Goal: Entertainment & Leisure: Consume media (video, audio)

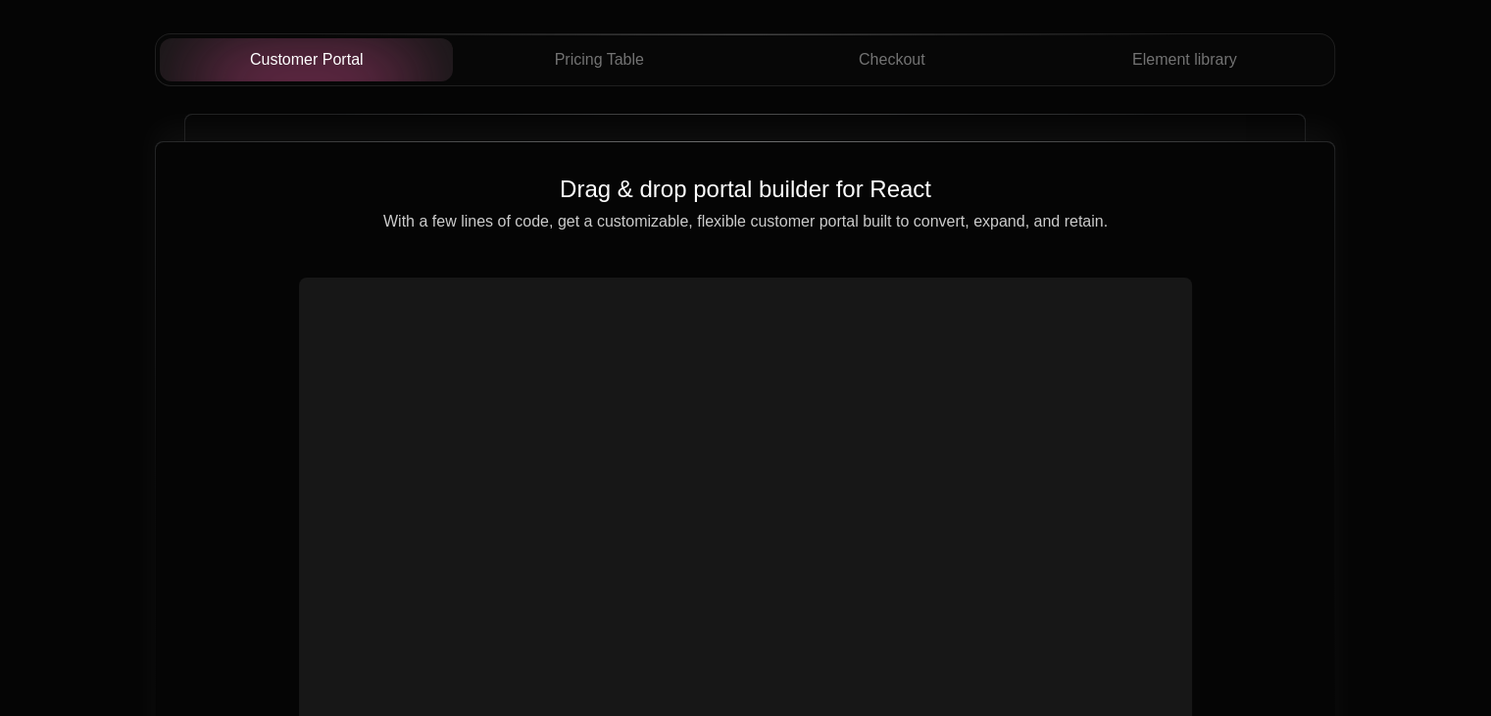
scroll to position [7156, 0]
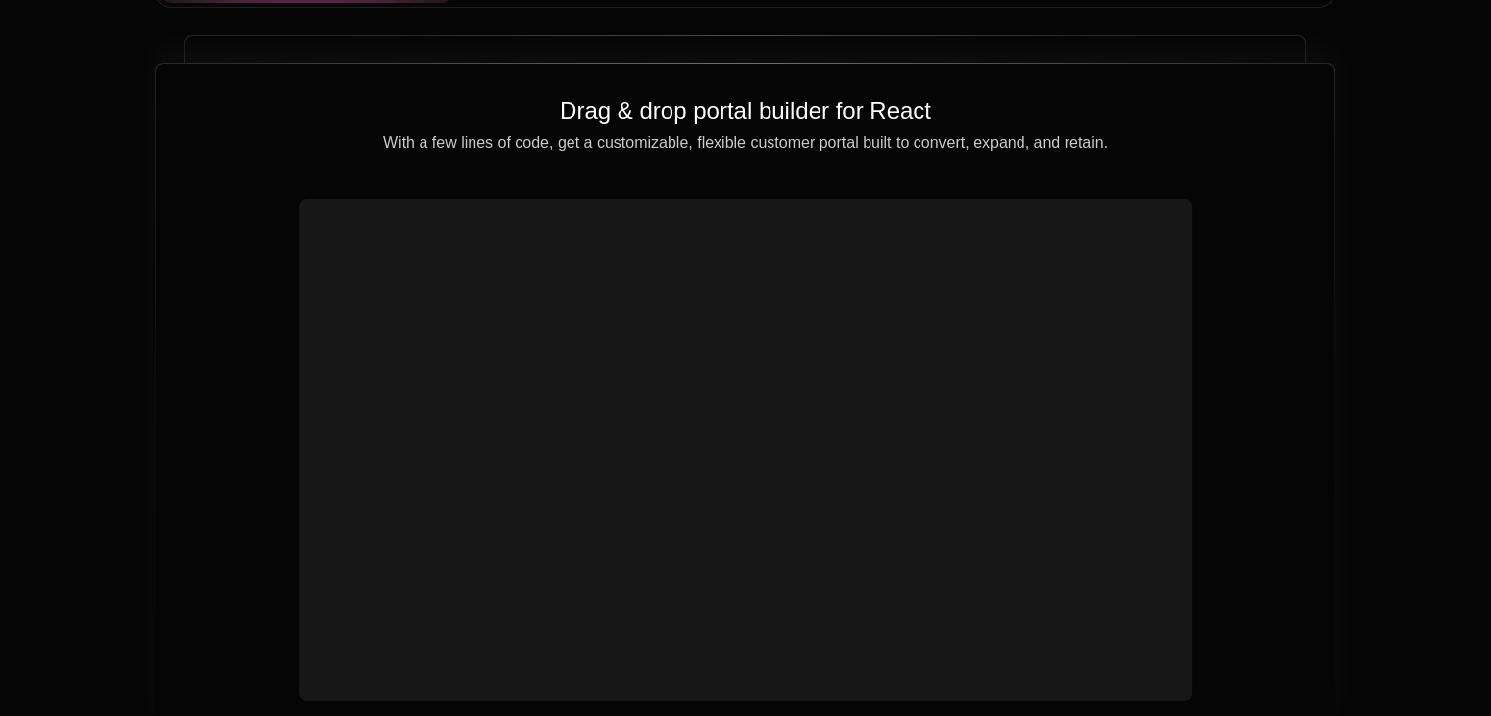
click at [737, 515] on video at bounding box center [745, 426] width 876 height 438
click at [721, 534] on video at bounding box center [745, 426] width 876 height 438
click at [961, 441] on video at bounding box center [745, 426] width 876 height 438
click at [963, 441] on video at bounding box center [745, 426] width 876 height 438
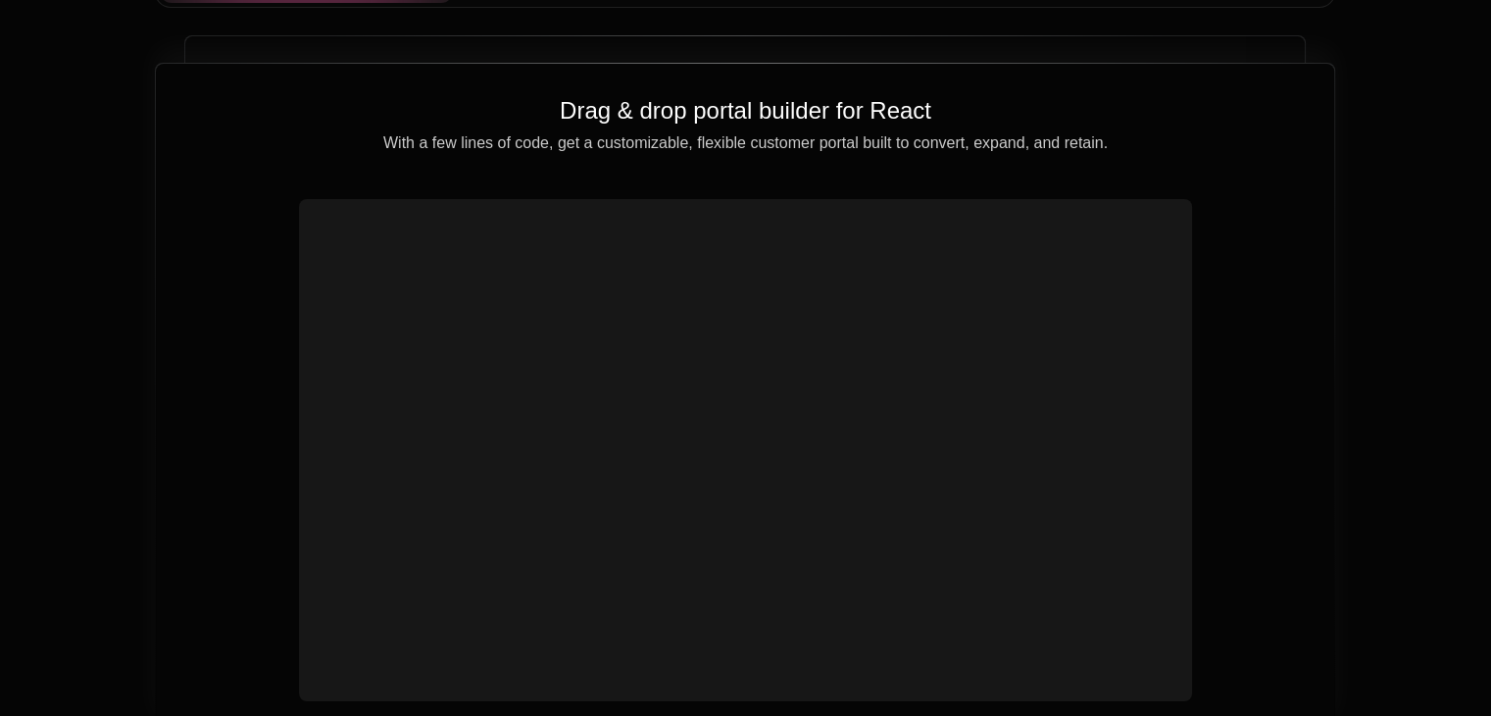
click at [963, 441] on video at bounding box center [745, 426] width 876 height 438
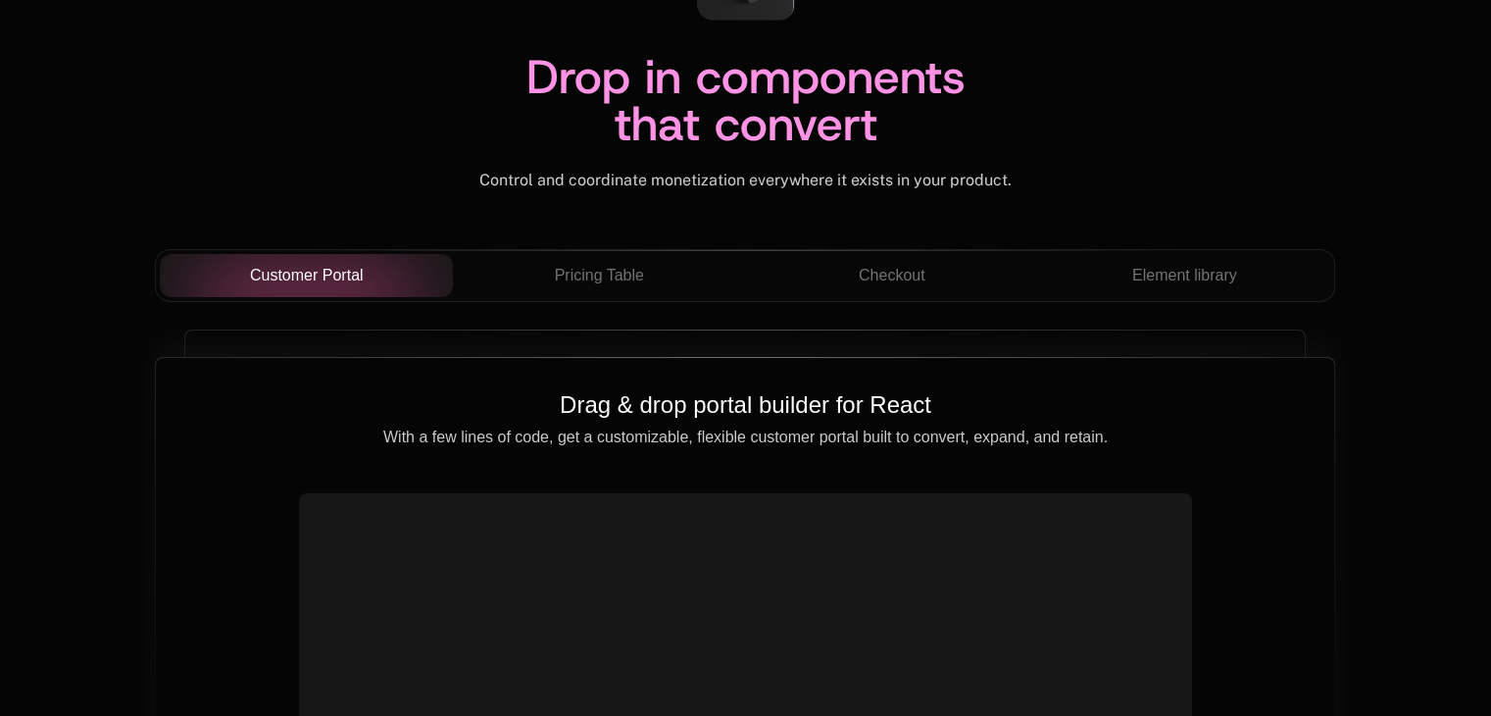
scroll to position [7353, 0]
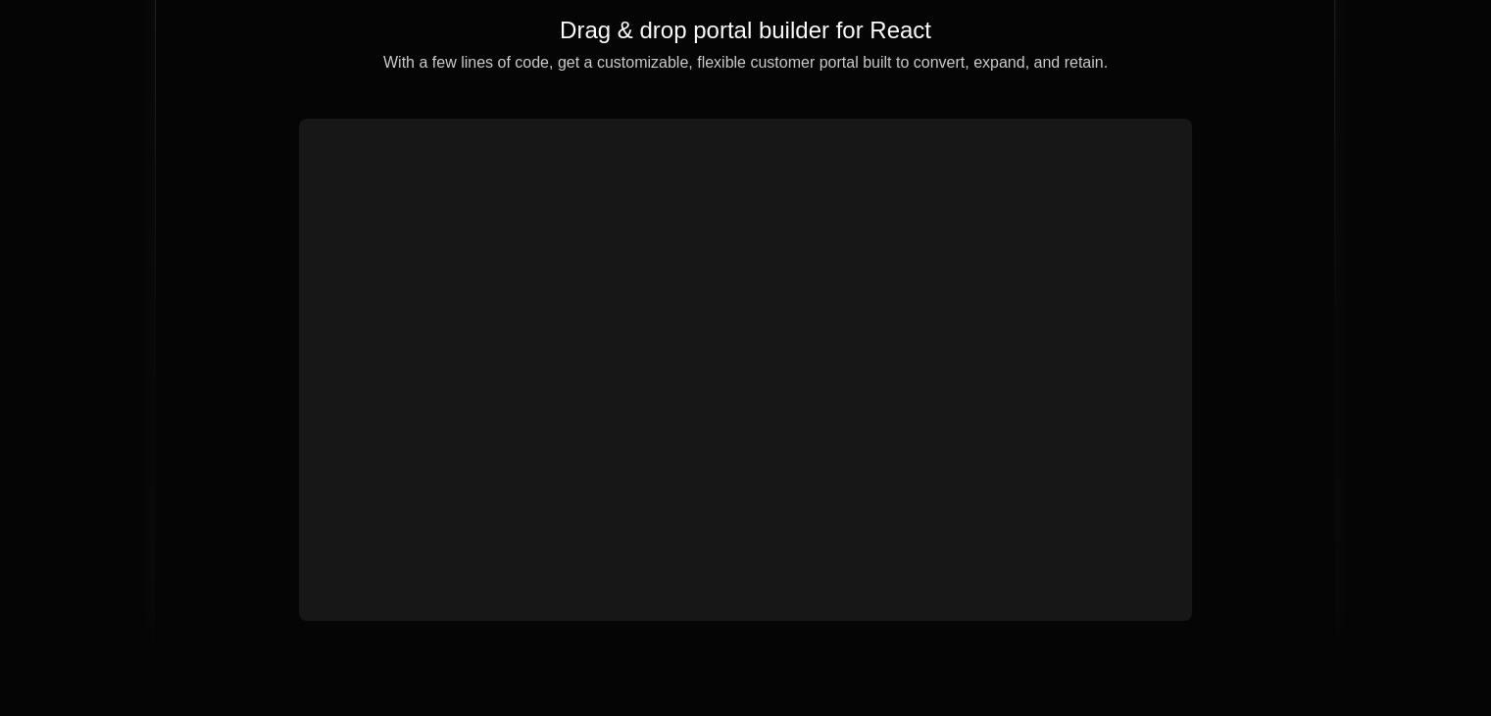
scroll to position [7156, 0]
